Goal: Task Accomplishment & Management: Manage account settings

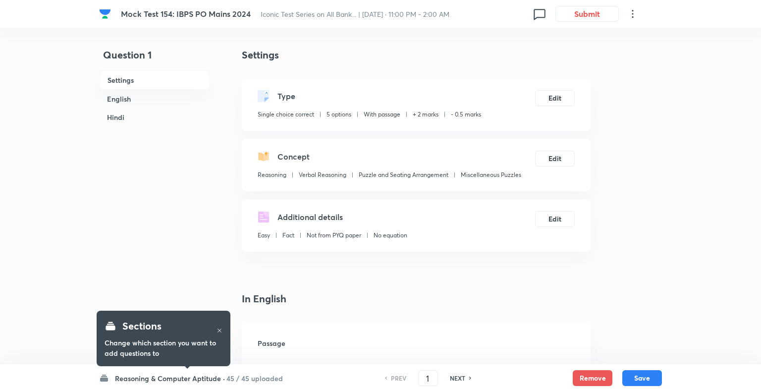
checkbox input "true"
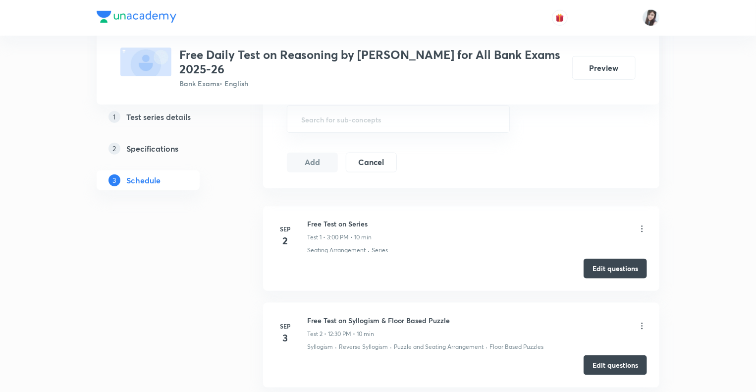
scroll to position [478, 0]
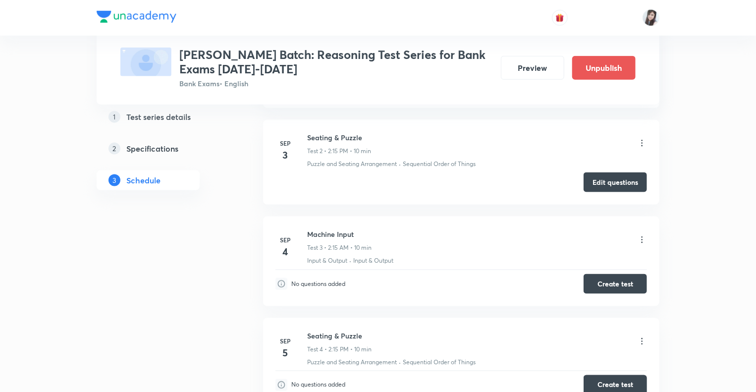
scroll to position [578, 0]
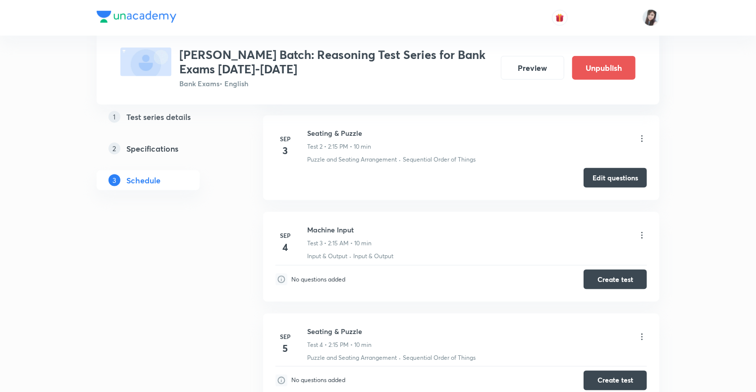
click at [641, 235] on icon at bounding box center [642, 235] width 10 height 10
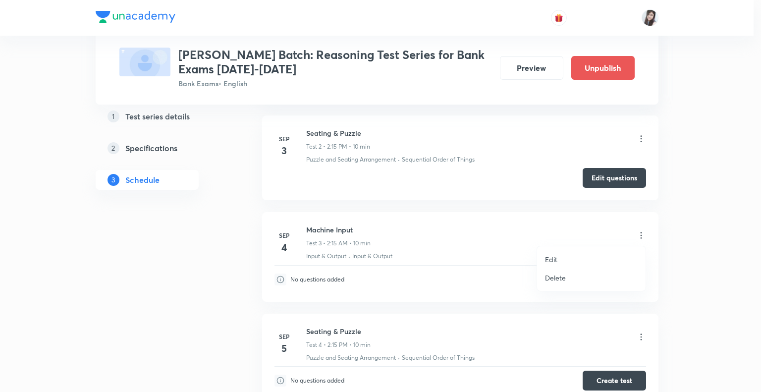
click at [687, 243] on div at bounding box center [380, 196] width 761 height 392
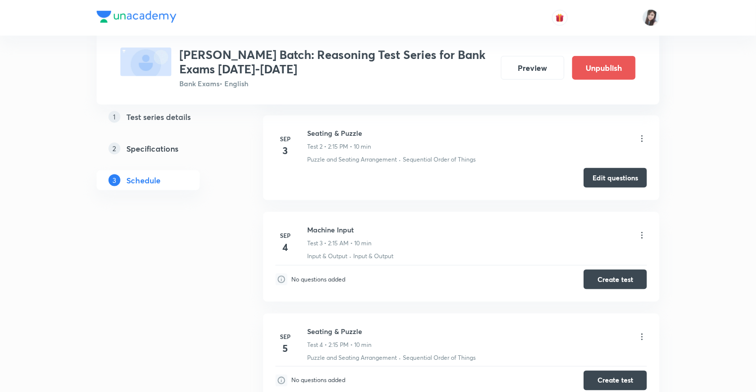
click at [642, 234] on icon at bounding box center [641, 235] width 1 height 6
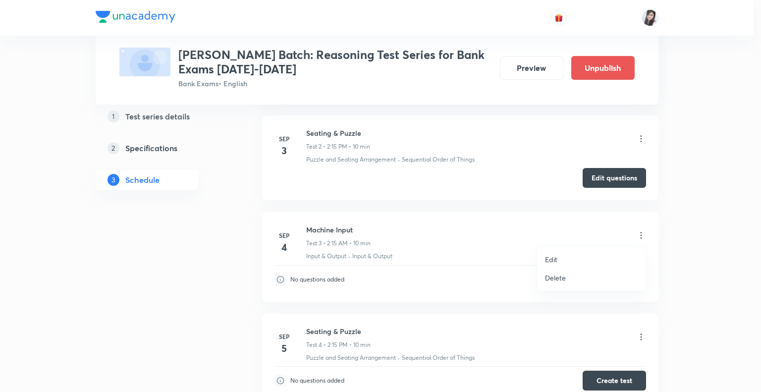
click at [563, 280] on p "Delete" at bounding box center [555, 277] width 21 height 10
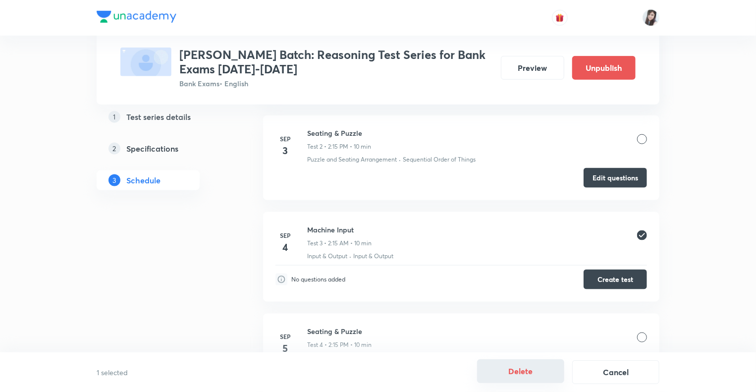
click at [528, 370] on button "Delete" at bounding box center [520, 371] width 87 height 24
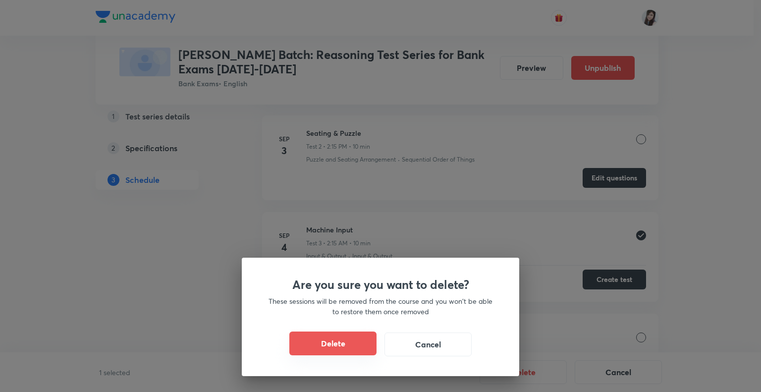
click at [332, 340] on button "Delete" at bounding box center [332, 343] width 87 height 24
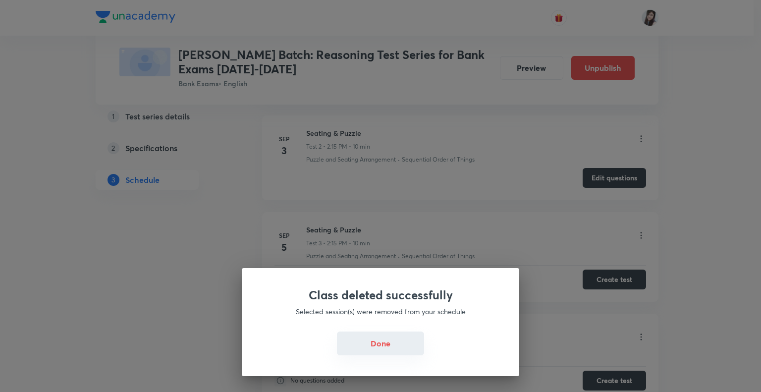
click at [386, 338] on button "Done" at bounding box center [380, 343] width 87 height 24
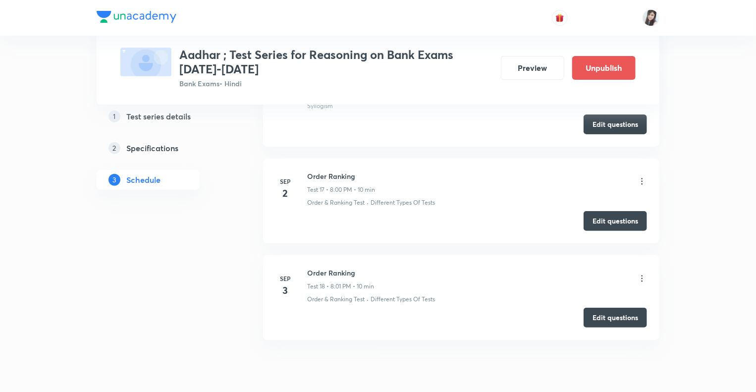
scroll to position [2021, 0]
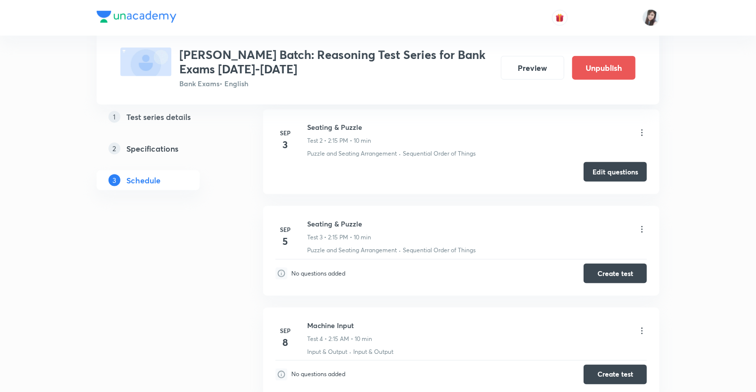
scroll to position [585, 0]
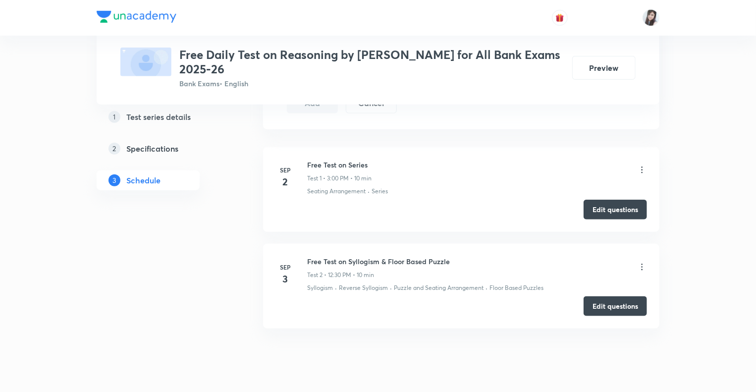
scroll to position [478, 0]
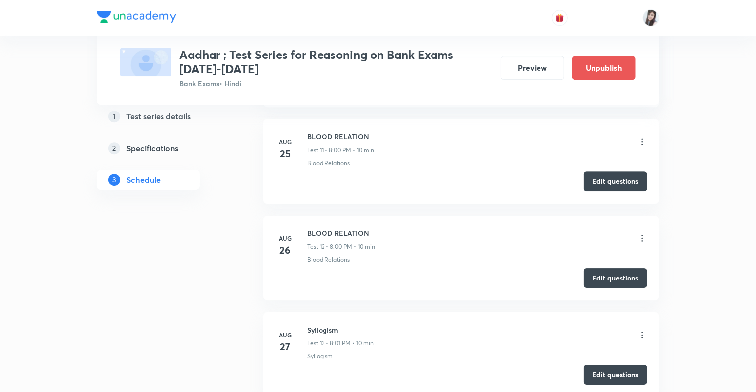
scroll to position [2021, 0]
